Goal: Book appointment/travel/reservation

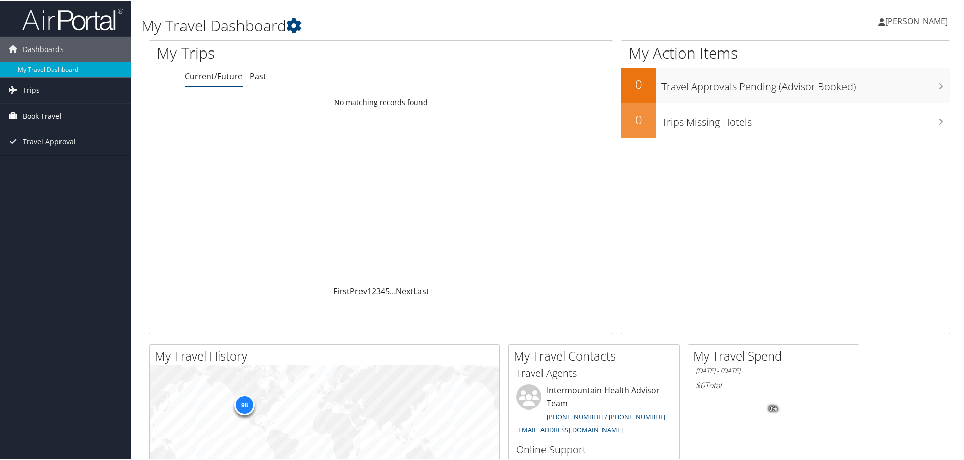
click at [58, 114] on span "Book Travel" at bounding box center [42, 114] width 39 height 25
click at [52, 165] on link "Book/Manage Online Trips" at bounding box center [65, 165] width 131 height 15
